Goal: Task Accomplishment & Management: Complete application form

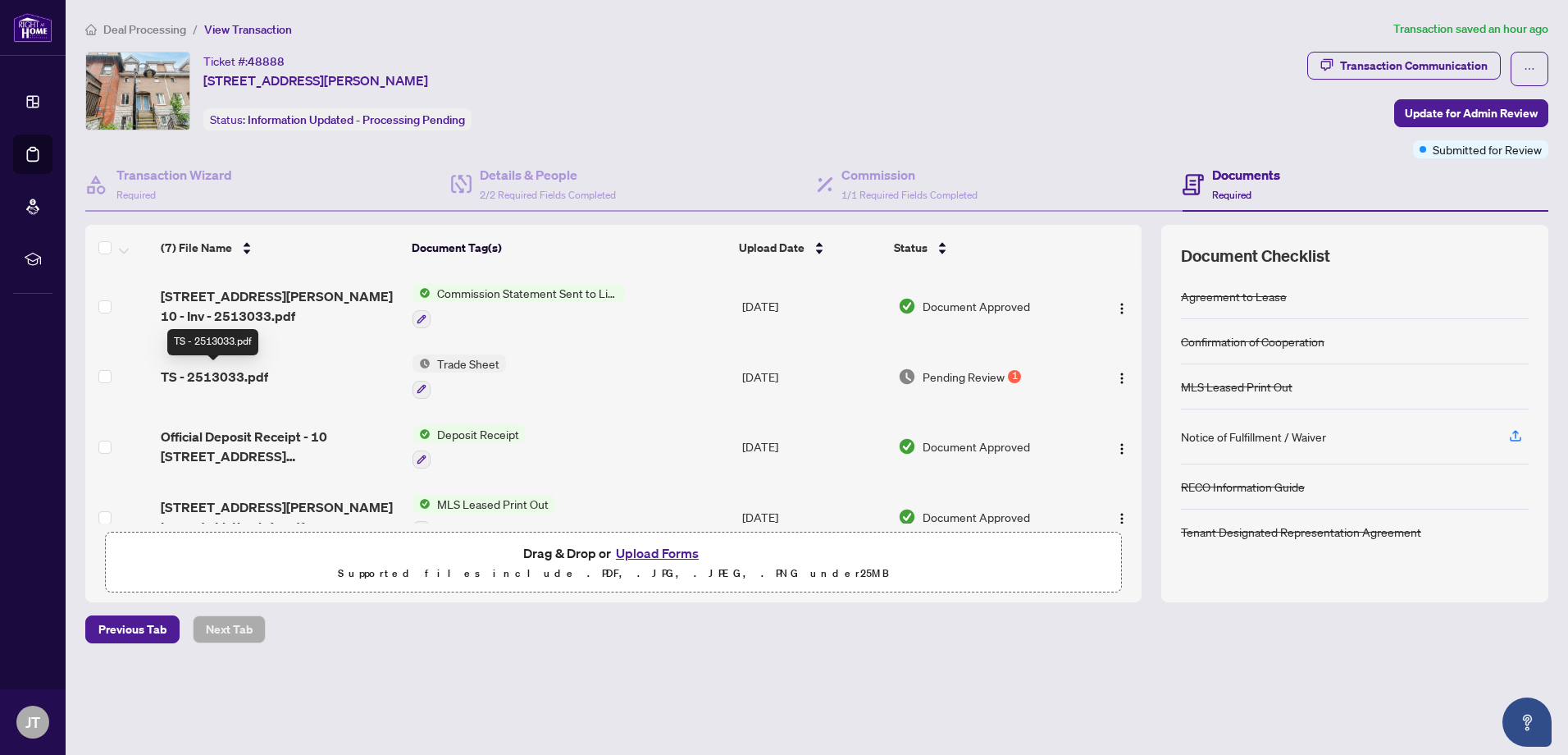
click at [230, 376] on span "TS - 2513033.pdf" at bounding box center [214, 376] width 107 height 20
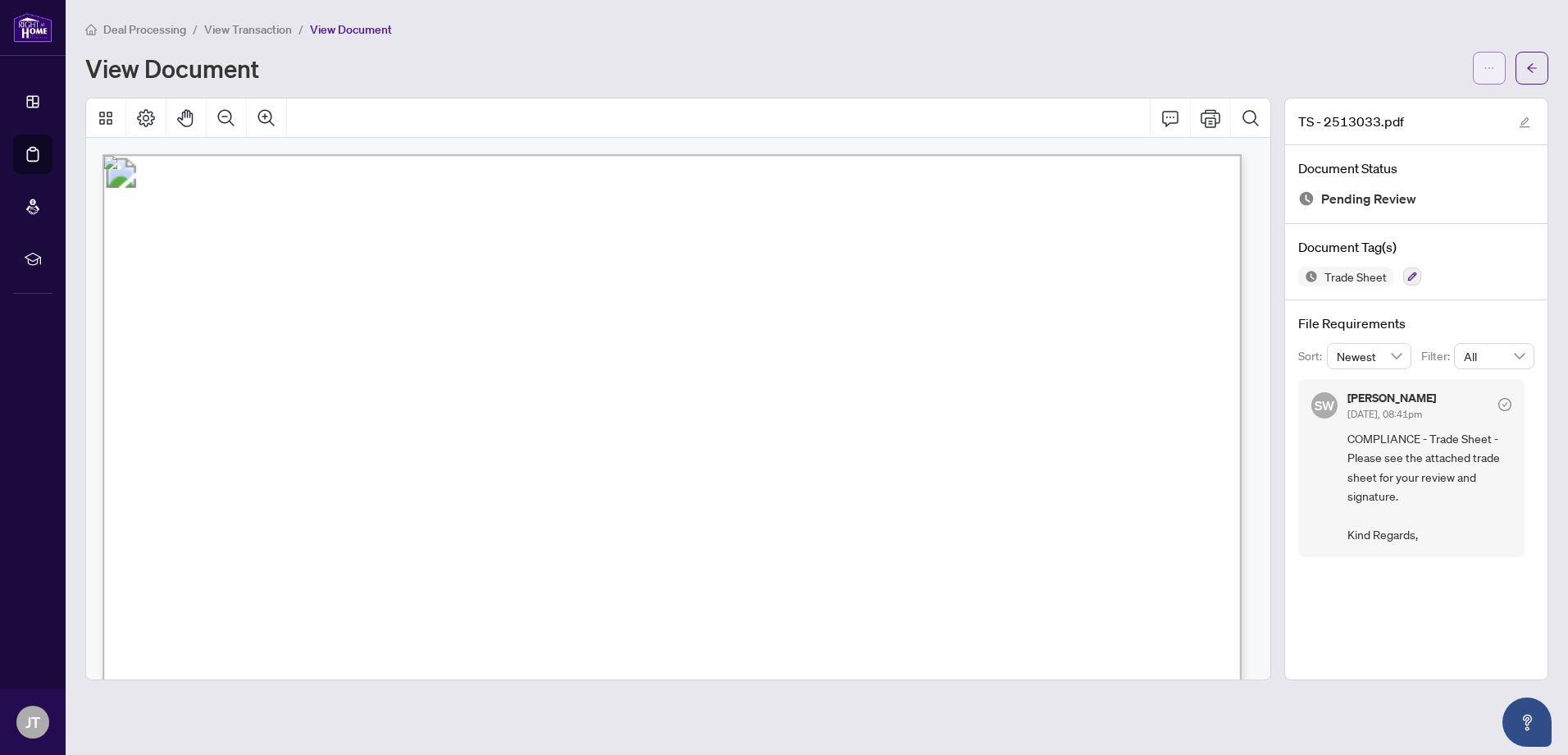
click at [1485, 68] on icon "ellipsis" at bounding box center [1489, 68] width 9 height 2
click at [1394, 112] on span "Download" at bounding box center [1430, 103] width 124 height 18
click at [1527, 63] on icon "arrow-left" at bounding box center [1531, 67] width 11 height 11
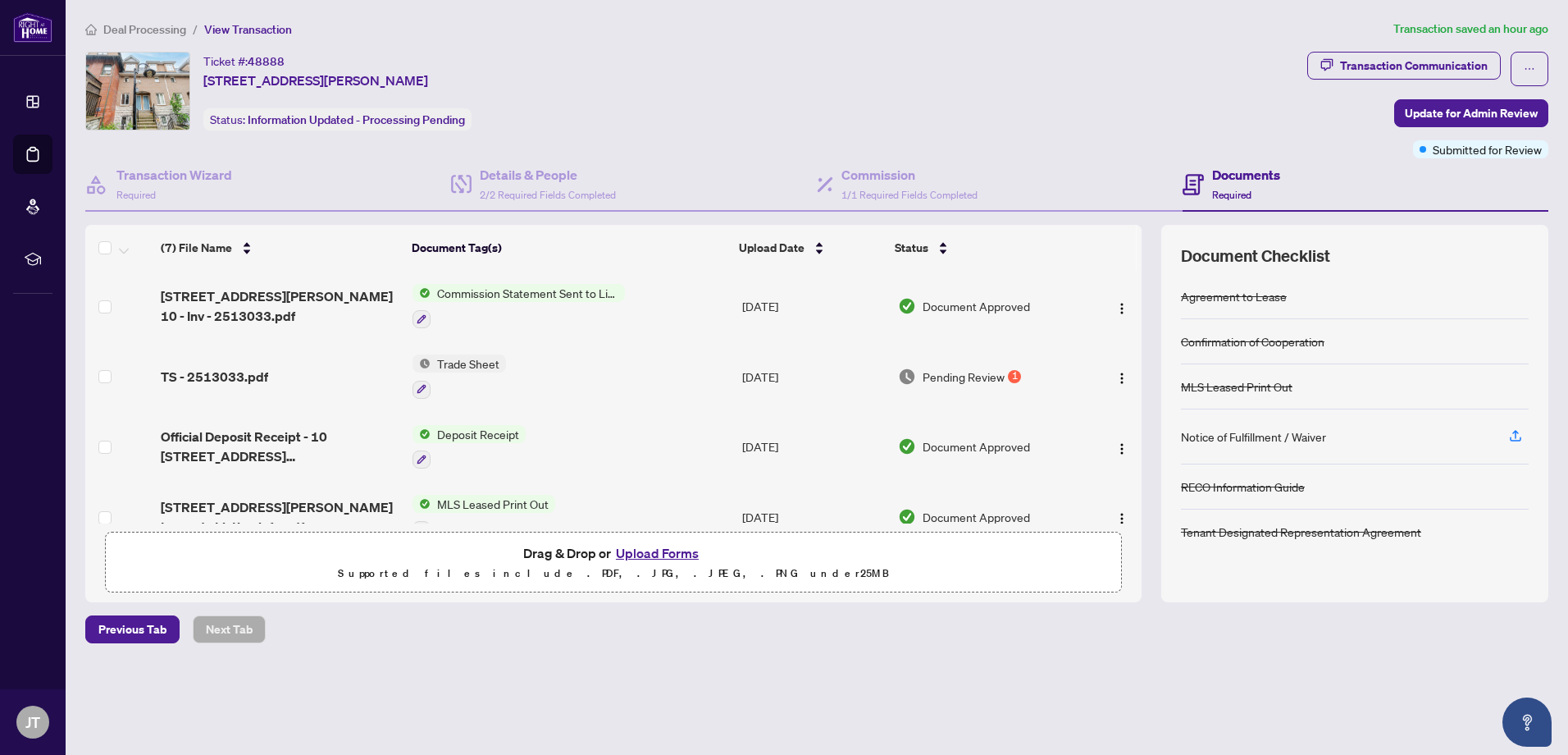
click at [642, 551] on button "Upload Forms" at bounding box center [657, 552] width 93 height 21
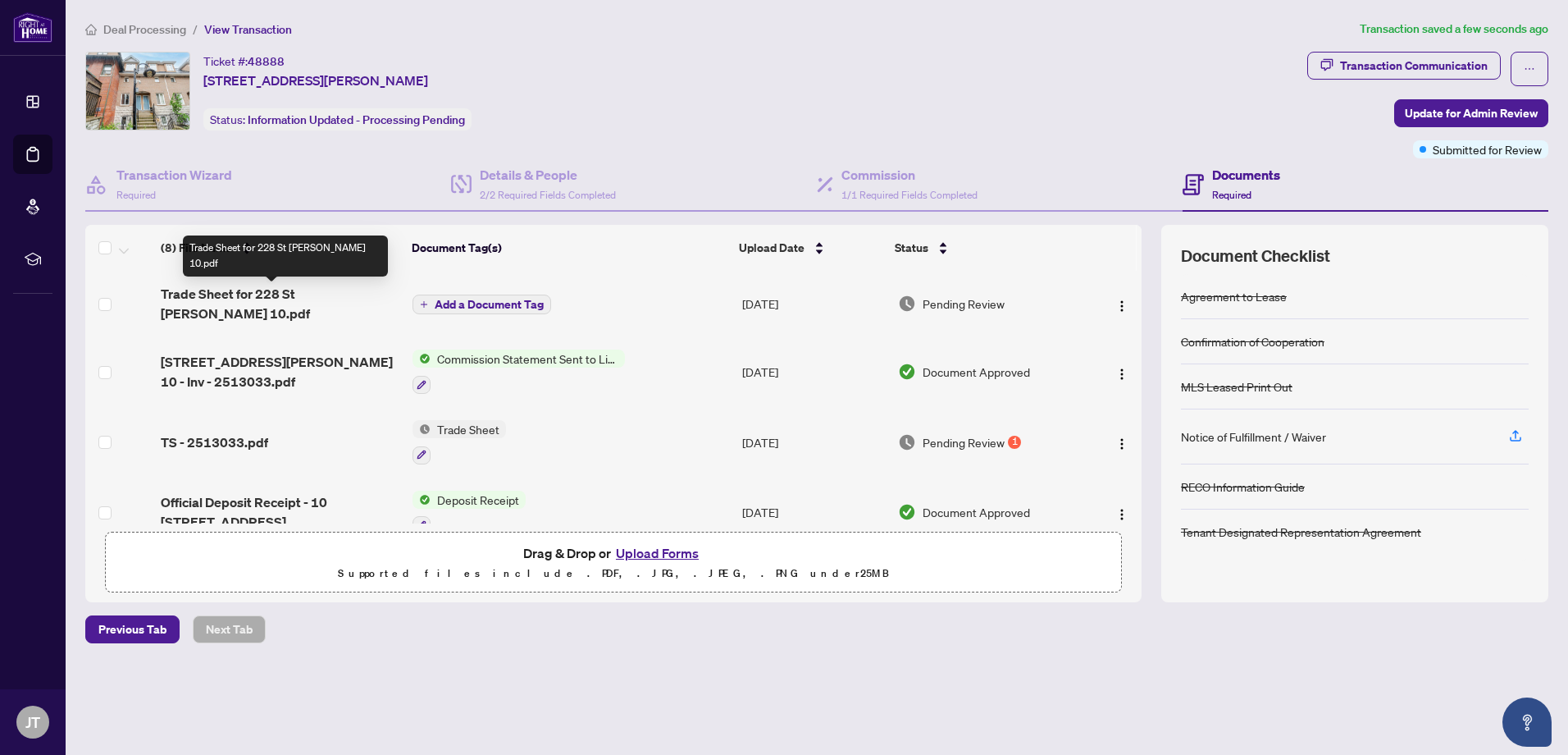
click at [325, 299] on span "Trade Sheet for 228 St [PERSON_NAME] 10.pdf" at bounding box center [280, 303] width 238 height 39
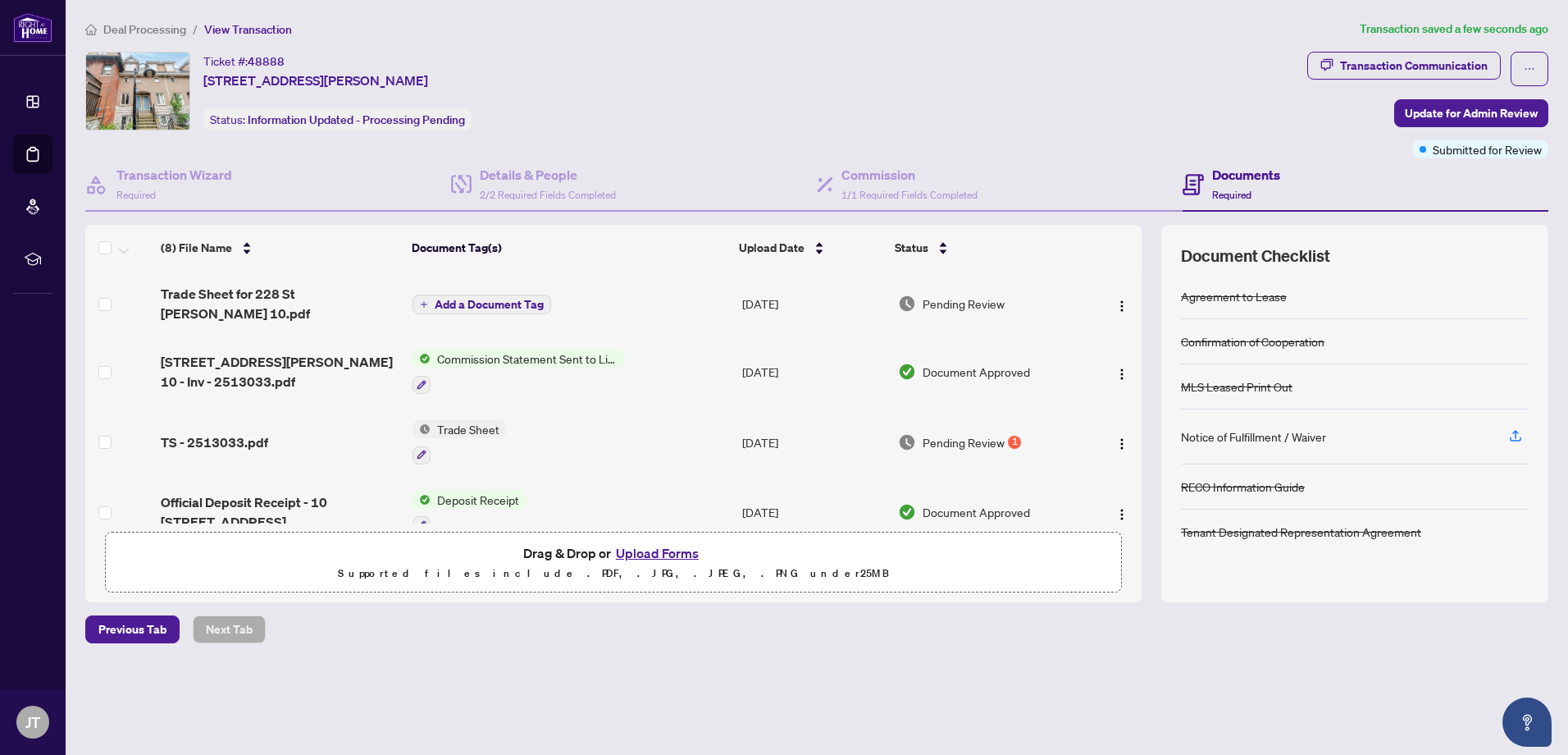
click at [436, 299] on span "Add a Document Tag" at bounding box center [489, 304] width 109 height 11
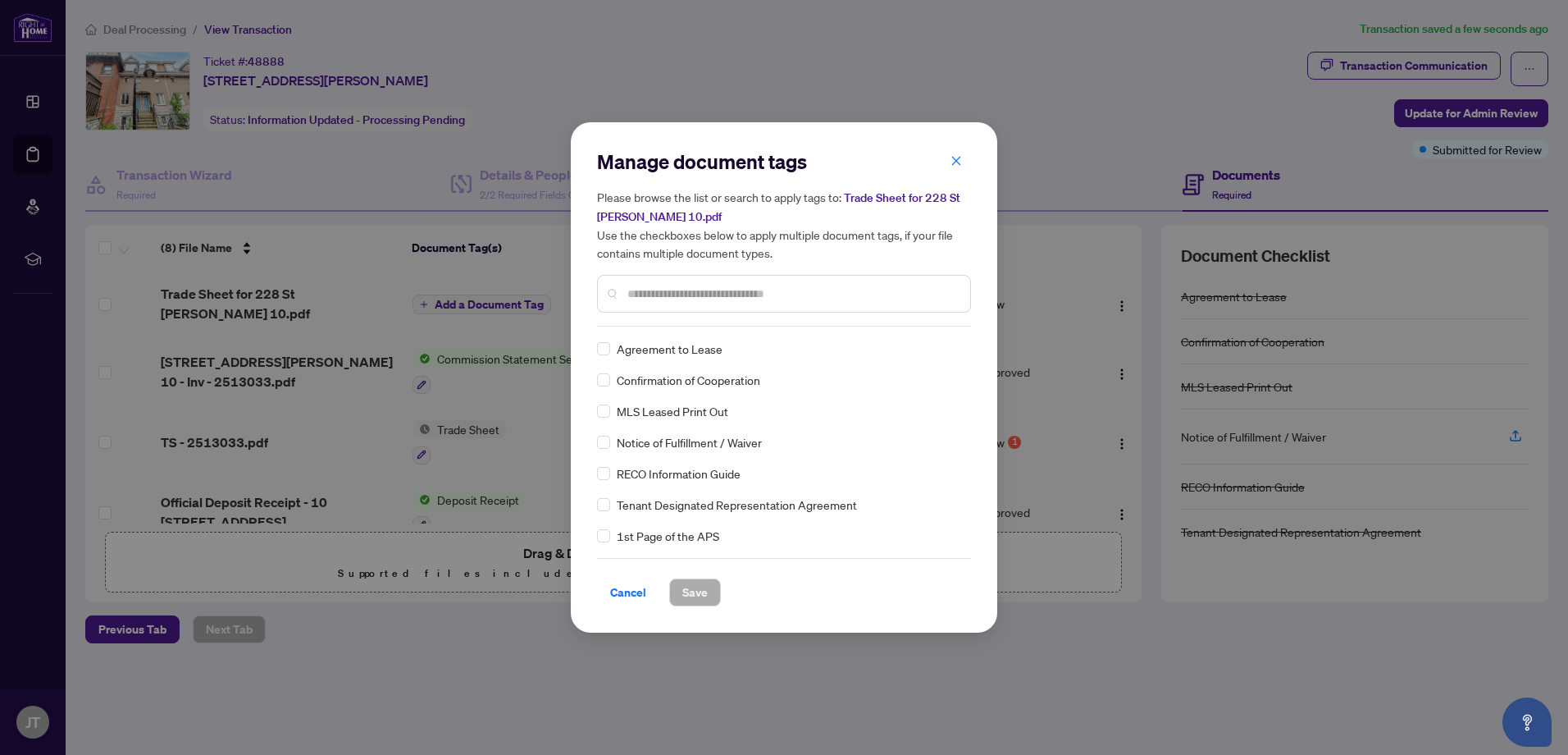
click at [777, 290] on input "text" at bounding box center [791, 293] width 329 height 18
type input "*****"
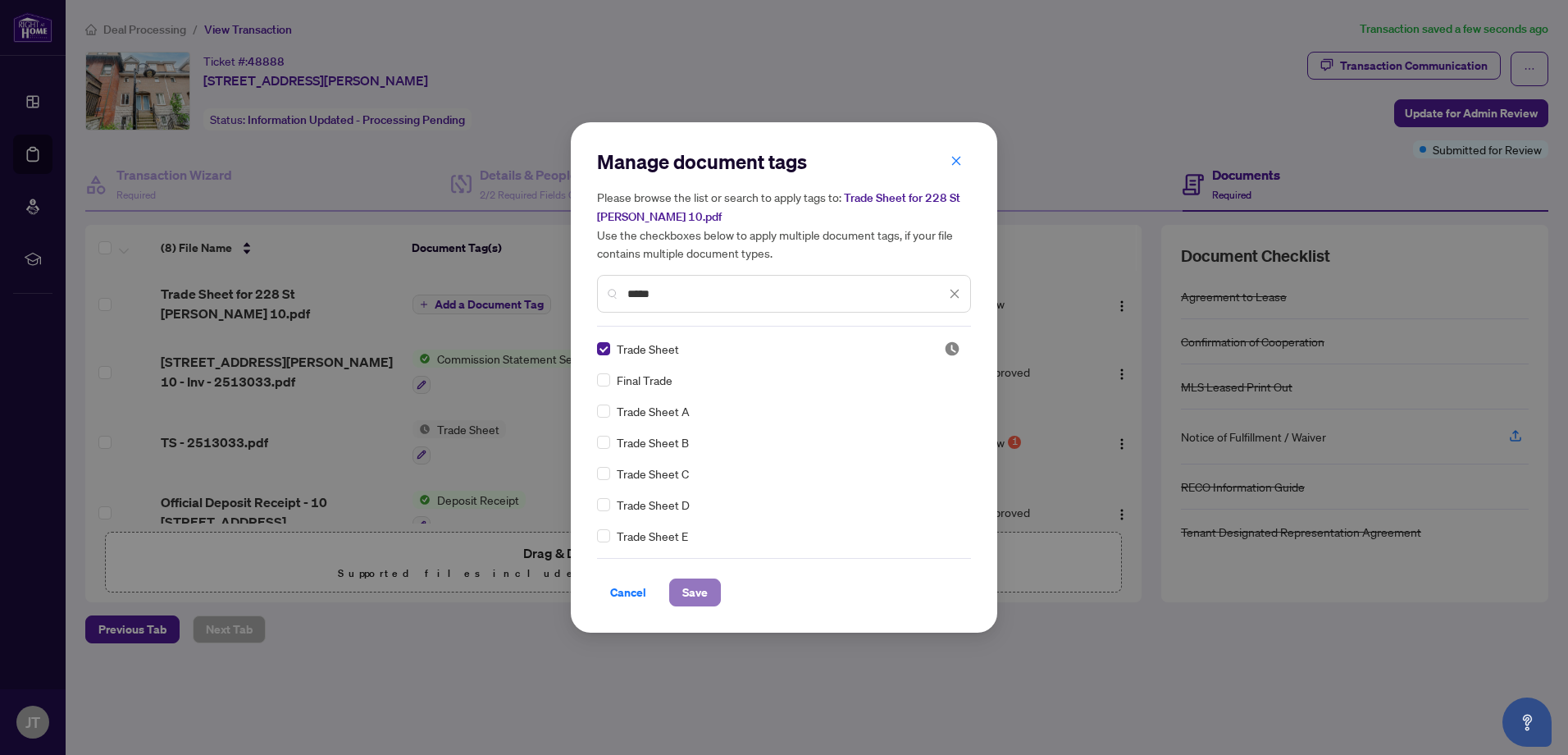
click at [695, 592] on span "Save" at bounding box center [695, 592] width 26 height 26
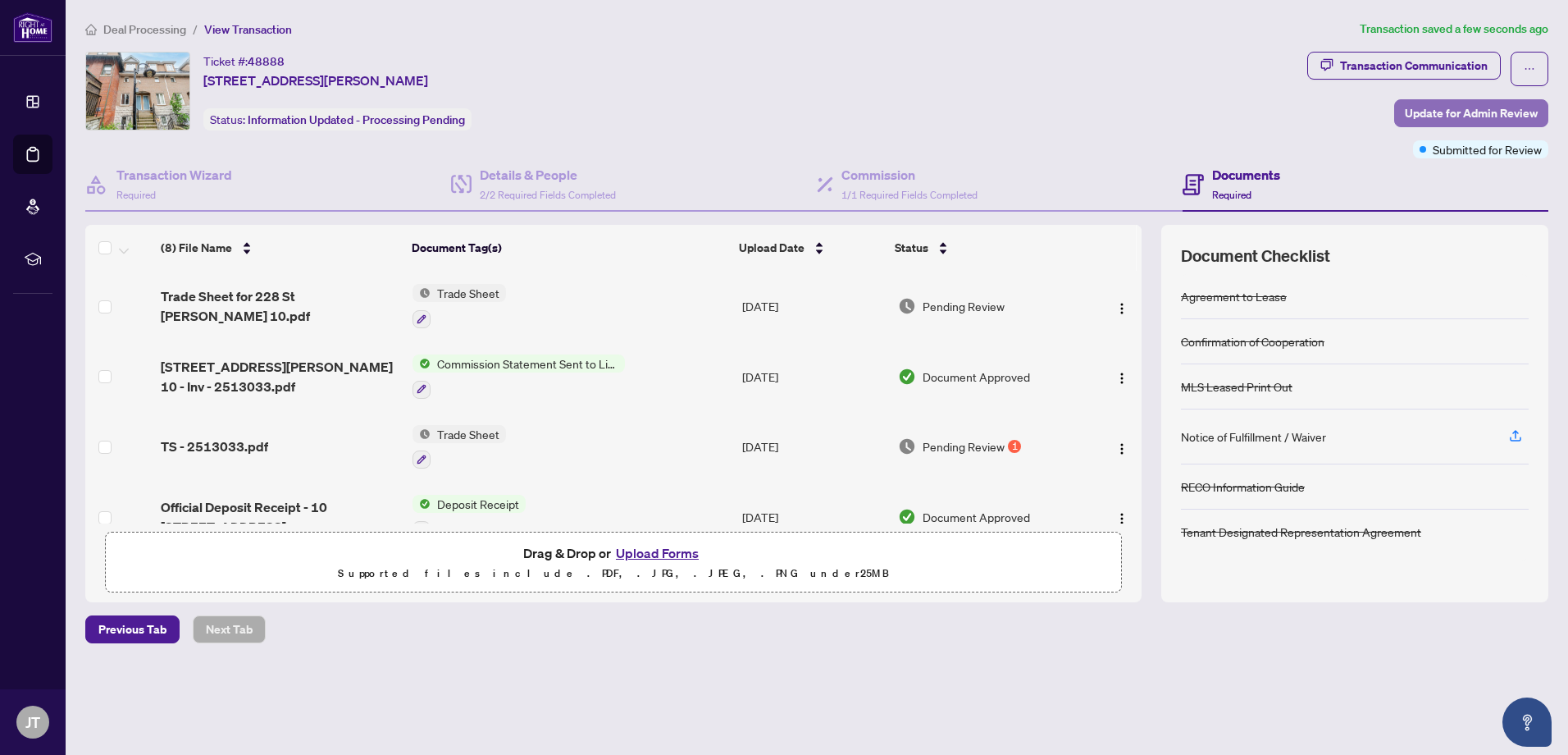
click at [1469, 115] on span "Update for Admin Review" at bounding box center [1471, 113] width 133 height 26
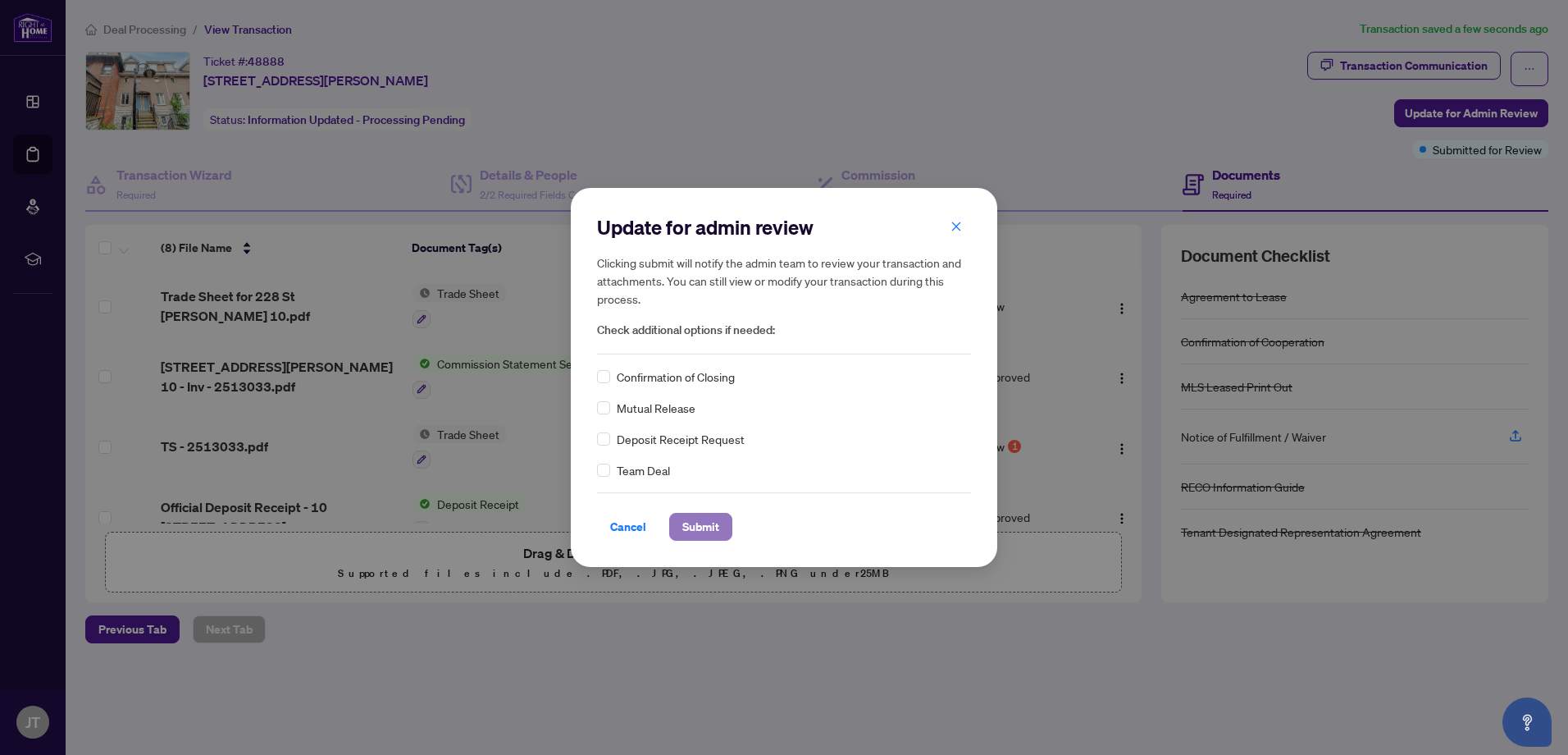
click at [698, 525] on span "Submit" at bounding box center [700, 526] width 37 height 26
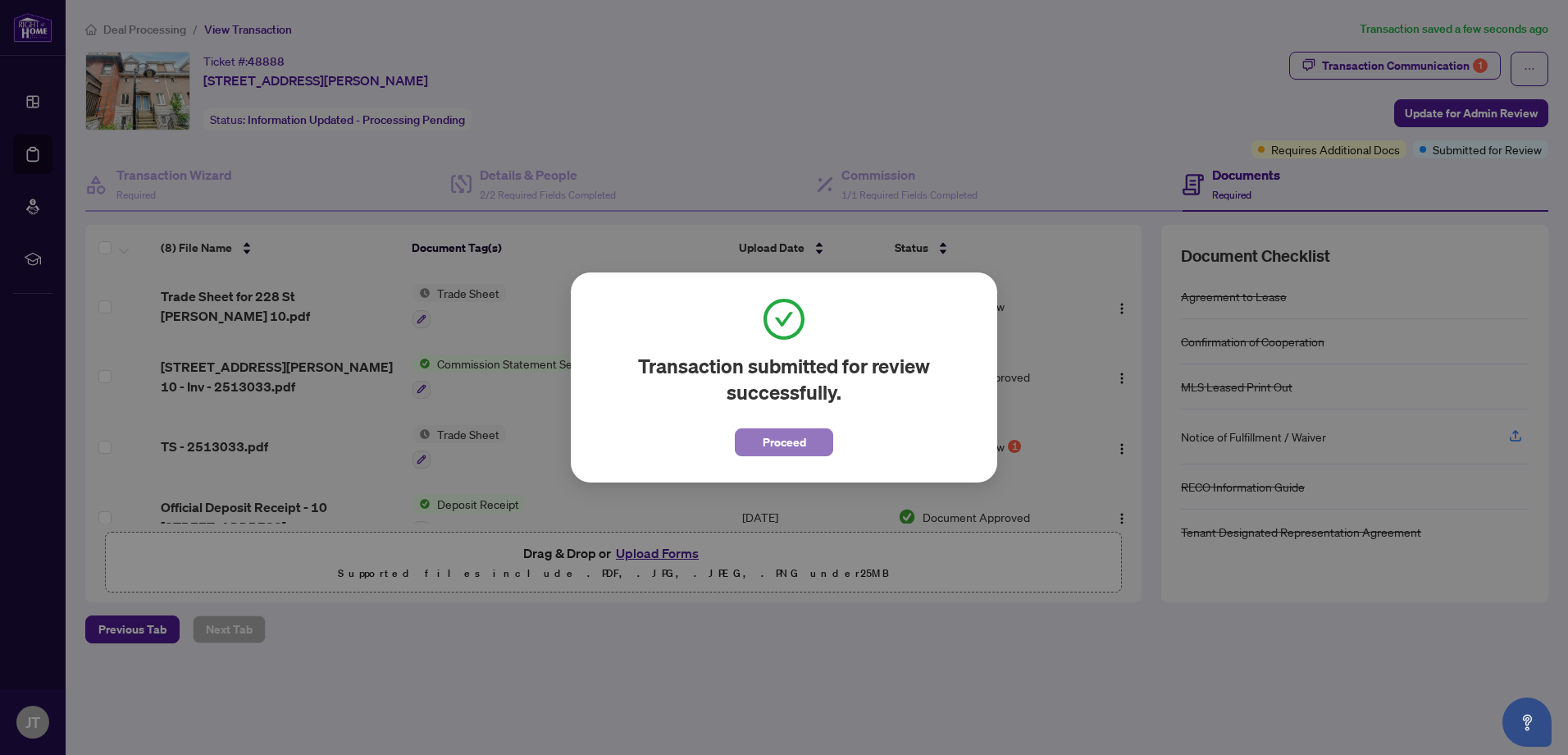
click at [762, 447] on span "Proceed" at bounding box center [784, 442] width 43 height 26
